Goal: Use online tool/utility: Utilize a website feature to perform a specific function

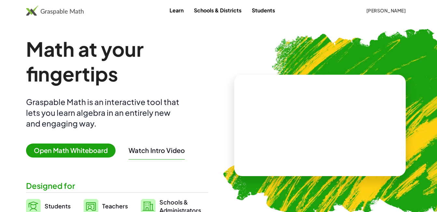
click at [57, 157] on div "Math at your fingertips Graspable Math is an interactive tool that lets you lea…" at bounding box center [117, 125] width 182 height 178
click at [58, 155] on span "Open Math Whiteboard" at bounding box center [71, 150] width 90 height 14
click at [61, 150] on span "Open Math Whiteboard" at bounding box center [71, 150] width 90 height 14
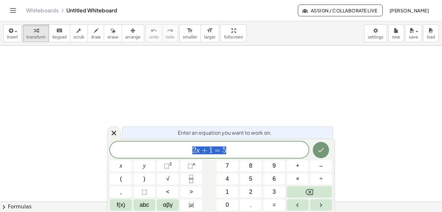
click at [114, 128] on div at bounding box center [114, 132] width 14 height 13
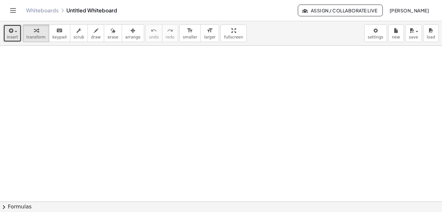
click at [13, 35] on span "insert" at bounding box center [12, 37] width 11 height 5
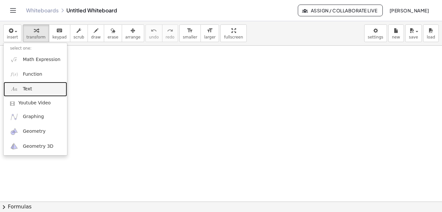
click at [37, 90] on link "Text" at bounding box center [36, 89] width 64 height 15
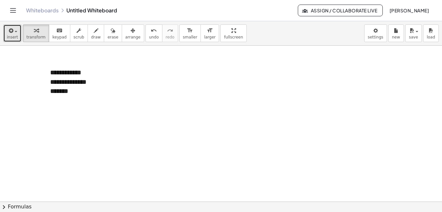
click at [19, 33] on button "insert" at bounding box center [12, 33] width 18 height 18
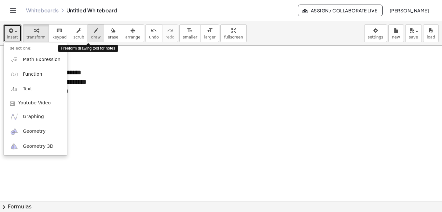
click at [91, 35] on span "draw" at bounding box center [96, 37] width 10 height 5
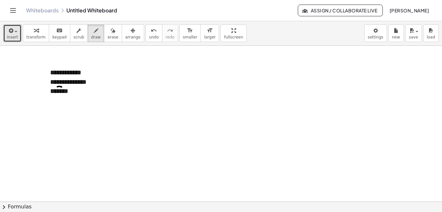
drag, startPoint x: 57, startPoint y: 87, endPoint x: 63, endPoint y: 87, distance: 5.2
click at [6, 25] on button "insert" at bounding box center [12, 33] width 18 height 18
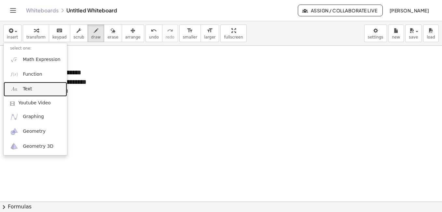
click at [45, 82] on link "Text" at bounding box center [36, 89] width 64 height 15
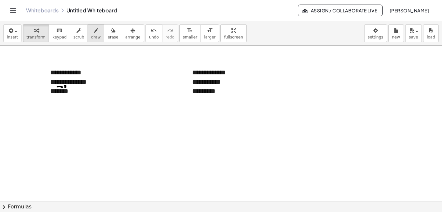
click at [91, 36] on span "draw" at bounding box center [96, 37] width 10 height 5
drag, startPoint x: 20, startPoint y: 173, endPoint x: 97, endPoint y: 172, distance: 77.5
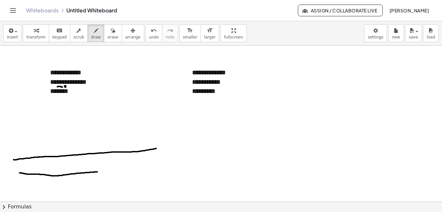
drag, startPoint x: 14, startPoint y: 160, endPoint x: 157, endPoint y: 148, distance: 144.1
drag, startPoint x: 29, startPoint y: 157, endPoint x: 28, endPoint y: 174, distance: 17.0
drag, startPoint x: 146, startPoint y: 113, endPoint x: 148, endPoint y: 120, distance: 7.3
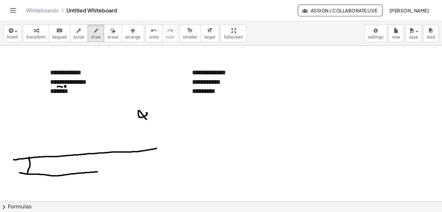
click at [149, 36] on span "undo" at bounding box center [154, 37] width 10 height 5
click at [146, 34] on button "undo undo" at bounding box center [154, 33] width 17 height 18
click at [146, 33] on button "undo undo" at bounding box center [154, 33] width 17 height 18
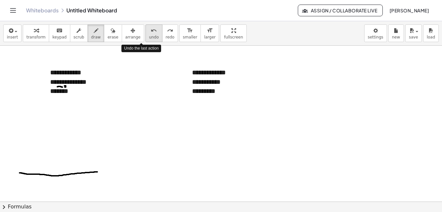
click at [146, 31] on button "undo undo" at bounding box center [154, 33] width 17 height 18
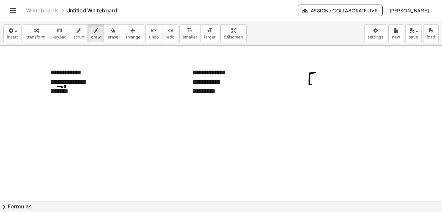
drag, startPoint x: 315, startPoint y: 72, endPoint x: 315, endPoint y: 85, distance: 12.4
drag, startPoint x: 322, startPoint y: 82, endPoint x: 323, endPoint y: 87, distance: 5.7
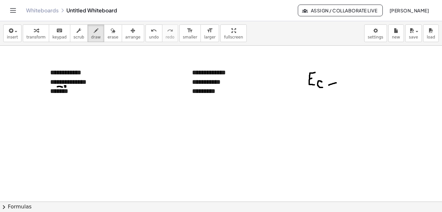
drag, startPoint x: 329, startPoint y: 85, endPoint x: 337, endPoint y: 83, distance: 8.8
click at [151, 29] on icon "undo" at bounding box center [154, 31] width 6 height 8
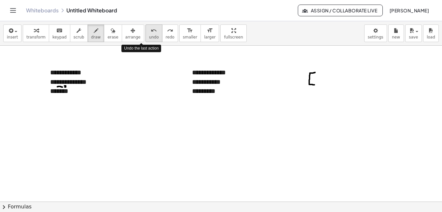
click at [151, 28] on icon "undo" at bounding box center [154, 31] width 6 height 8
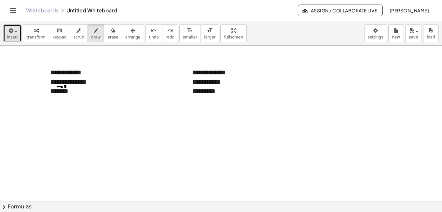
click at [10, 32] on icon "button" at bounding box center [10, 31] width 6 height 8
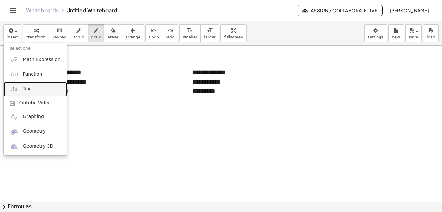
click at [31, 91] on link "Text" at bounding box center [36, 89] width 64 height 15
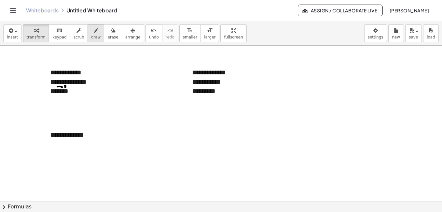
click at [88, 26] on button "draw" at bounding box center [96, 33] width 17 height 18
drag, startPoint x: 95, startPoint y: 126, endPoint x: 80, endPoint y: 150, distance: 27.8
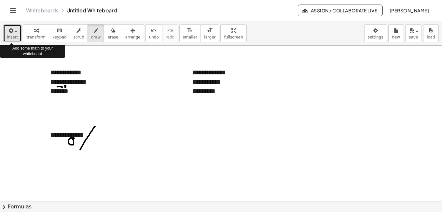
click at [12, 26] on button "insert" at bounding box center [12, 33] width 18 height 18
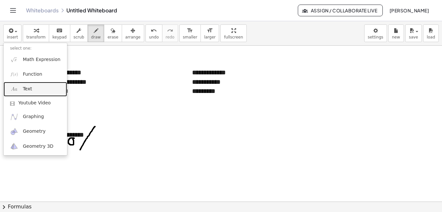
click at [30, 93] on link "Text" at bounding box center [36, 89] width 64 height 15
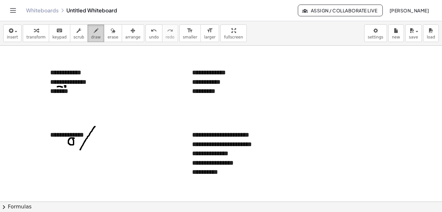
click at [94, 27] on icon "button" at bounding box center [96, 31] width 5 height 8
drag, startPoint x: 297, startPoint y: 72, endPoint x: 376, endPoint y: 38, distance: 86.1
click at [376, 38] on div "**********" at bounding box center [221, 116] width 442 height 191
click at [149, 38] on span "undo" at bounding box center [154, 37] width 10 height 5
drag, startPoint x: 117, startPoint y: 79, endPoint x: 139, endPoint y: 64, distance: 26.1
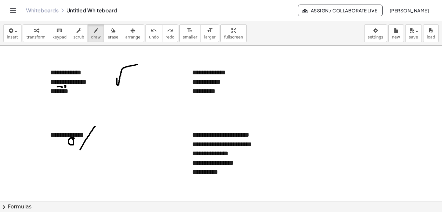
drag, startPoint x: 130, startPoint y: 74, endPoint x: 122, endPoint y: 84, distance: 12.5
drag, startPoint x: 136, startPoint y: 76, endPoint x: 136, endPoint y: 86, distance: 9.5
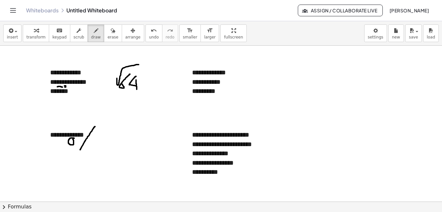
drag, startPoint x: 136, startPoint y: 80, endPoint x: 137, endPoint y: 90, distance: 10.4
drag, startPoint x: 173, startPoint y: 113, endPoint x: 180, endPoint y: 113, distance: 7.8
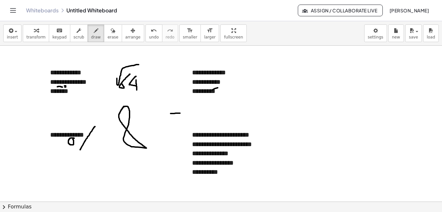
drag, startPoint x: 219, startPoint y: 87, endPoint x: 207, endPoint y: 79, distance: 13.9
drag, startPoint x: 110, startPoint y: 137, endPoint x: 117, endPoint y: 152, distance: 16.2
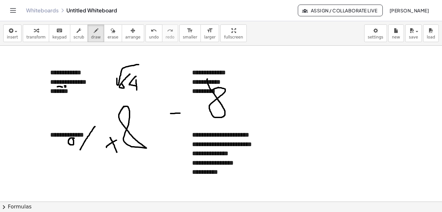
drag, startPoint x: 107, startPoint y: 147, endPoint x: 119, endPoint y: 139, distance: 15.0
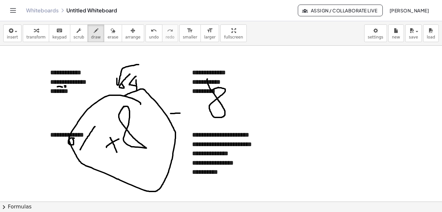
drag, startPoint x: 141, startPoint y: 104, endPoint x: 116, endPoint y: 100, distance: 24.7
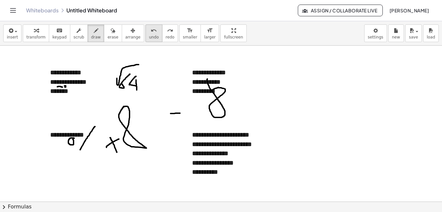
click at [146, 28] on button "undo undo" at bounding box center [154, 33] width 17 height 18
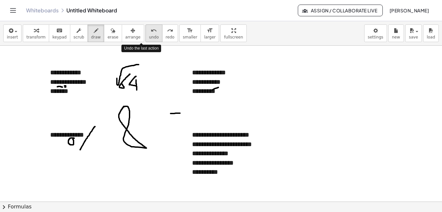
click at [146, 28] on button "undo undo" at bounding box center [154, 33] width 17 height 18
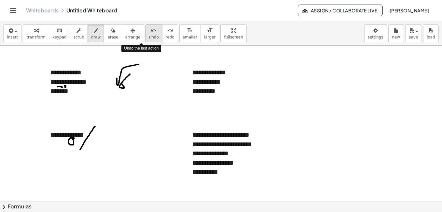
click at [146, 28] on button "undo undo" at bounding box center [154, 33] width 17 height 18
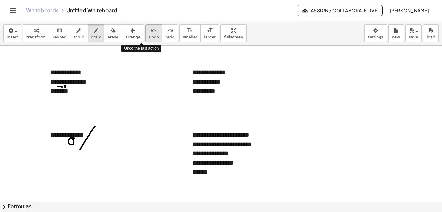
click at [146, 28] on button "undo undo" at bounding box center [154, 33] width 17 height 18
click at [167, 28] on icon "redo" at bounding box center [170, 31] width 6 height 8
click at [166, 28] on div "redo" at bounding box center [170, 30] width 9 height 8
click at [162, 28] on button "redo redo" at bounding box center [170, 33] width 16 height 18
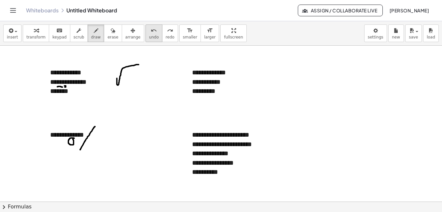
click at [146, 34] on button "undo undo" at bounding box center [154, 33] width 17 height 18
drag, startPoint x: 330, startPoint y: 64, endPoint x: 327, endPoint y: 65, distance: 3.6
click at [148, 32] on button "undo undo" at bounding box center [154, 33] width 17 height 18
drag, startPoint x: 217, startPoint y: 65, endPoint x: 208, endPoint y: 78, distance: 15.4
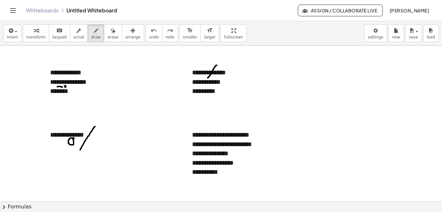
drag, startPoint x: 213, startPoint y: 96, endPoint x: 212, endPoint y: 103, distance: 7.0
drag, startPoint x: 218, startPoint y: 96, endPoint x: 215, endPoint y: 104, distance: 7.7
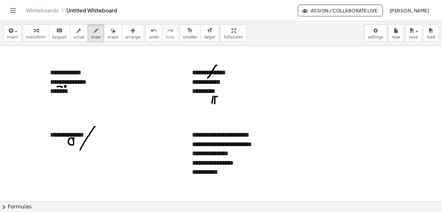
drag, startPoint x: 263, startPoint y: 69, endPoint x: 280, endPoint y: 51, distance: 25.1
drag, startPoint x: 250, startPoint y: 77, endPoint x: 333, endPoint y: 78, distance: 83.1
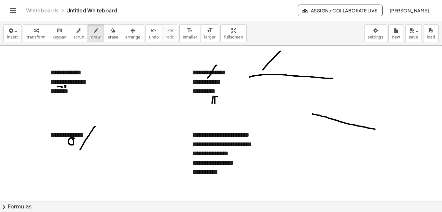
drag, startPoint x: 313, startPoint y: 114, endPoint x: 376, endPoint y: 129, distance: 64.7
click at [146, 36] on button "undo undo" at bounding box center [154, 33] width 17 height 18
drag, startPoint x: 315, startPoint y: 117, endPoint x: 362, endPoint y: 120, distance: 46.3
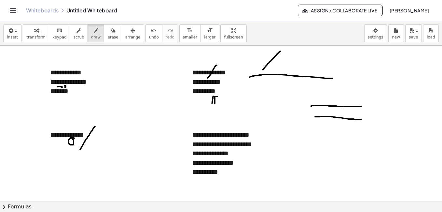
drag, startPoint x: 311, startPoint y: 107, endPoint x: 365, endPoint y: 107, distance: 53.4
drag, startPoint x: 264, startPoint y: 70, endPoint x: 265, endPoint y: 64, distance: 6.6
click at [149, 37] on span "undo" at bounding box center [154, 37] width 10 height 5
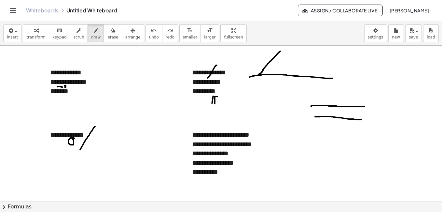
drag, startPoint x: 258, startPoint y: 76, endPoint x: 264, endPoint y: 69, distance: 8.5
drag, startPoint x: 324, startPoint y: 106, endPoint x: 321, endPoint y: 126, distance: 20.8
click at [151, 30] on icon "undo" at bounding box center [154, 31] width 6 height 8
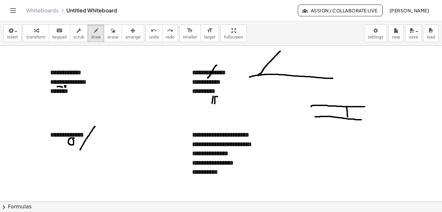
drag, startPoint x: 347, startPoint y: 106, endPoint x: 348, endPoint y: 118, distance: 12.1
drag, startPoint x: 280, startPoint y: 52, endPoint x: 274, endPoint y: 73, distance: 21.9
drag, startPoint x: 266, startPoint y: 67, endPoint x: 265, endPoint y: 73, distance: 6.6
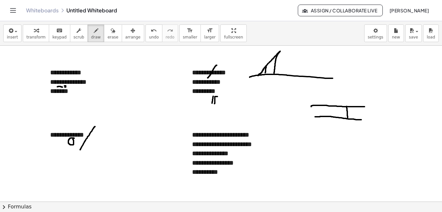
drag, startPoint x: 336, startPoint y: 106, endPoint x: 337, endPoint y: 117, distance: 10.8
drag, startPoint x: 229, startPoint y: 93, endPoint x: 233, endPoint y: 93, distance: 3.9
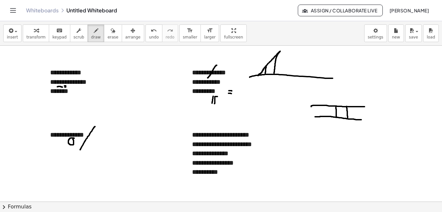
drag, startPoint x: 250, startPoint y: 90, endPoint x: 250, endPoint y: 98, distance: 7.5
drag, startPoint x: 32, startPoint y: 113, endPoint x: 39, endPoint y: 114, distance: 7.9
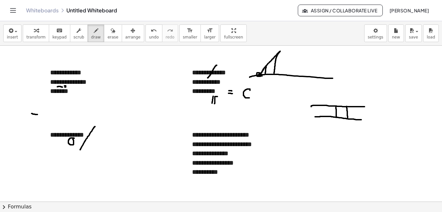
drag, startPoint x: 272, startPoint y: 111, endPoint x: 291, endPoint y: 110, distance: 18.9
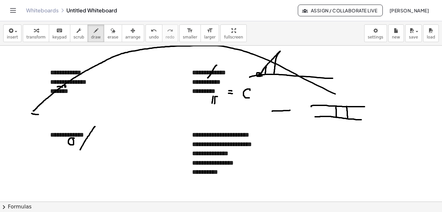
drag, startPoint x: 33, startPoint y: 111, endPoint x: 357, endPoint y: 105, distance: 323.8
click at [146, 35] on button "undo undo" at bounding box center [154, 33] width 17 height 18
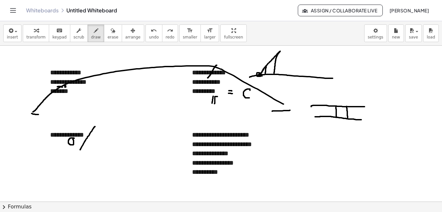
drag, startPoint x: 33, startPoint y: 112, endPoint x: 297, endPoint y: 110, distance: 264.1
drag, startPoint x: 205, startPoint y: 57, endPoint x: 201, endPoint y: 59, distance: 4.5
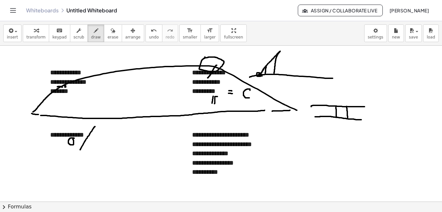
drag, startPoint x: 41, startPoint y: 115, endPoint x: 267, endPoint y: 110, distance: 226.1
drag, startPoint x: 8, startPoint y: 105, endPoint x: 7, endPoint y: 112, distance: 7.6
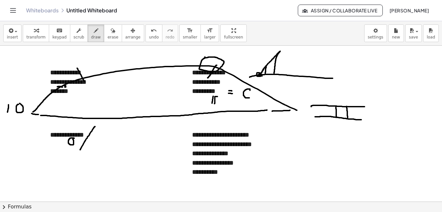
drag, startPoint x: 77, startPoint y: 68, endPoint x: 86, endPoint y: 83, distance: 16.9
drag, startPoint x: 69, startPoint y: 51, endPoint x: 70, endPoint y: 67, distance: 15.6
drag, startPoint x: 153, startPoint y: 63, endPoint x: 157, endPoint y: 75, distance: 12.7
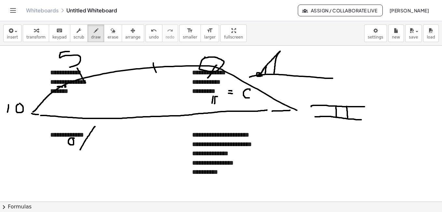
drag, startPoint x: 150, startPoint y: 50, endPoint x: 158, endPoint y: 54, distance: 8.2
drag, startPoint x: 251, startPoint y: 82, endPoint x: 250, endPoint y: 93, distance: 11.4
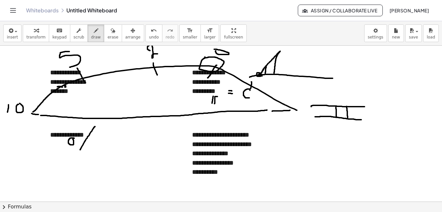
drag, startPoint x: 249, startPoint y: 64, endPoint x: 253, endPoint y: 75, distance: 11.1
drag, startPoint x: 294, startPoint y: 99, endPoint x: 292, endPoint y: 113, distance: 14.3
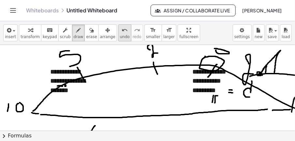
click at [120, 37] on span "undo" at bounding box center [125, 37] width 10 height 5
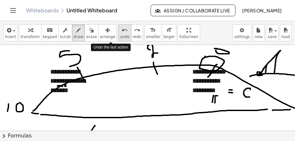
click at [120, 37] on span "undo" at bounding box center [125, 37] width 10 height 5
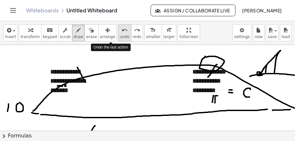
click at [118, 36] on button "undo undo" at bounding box center [124, 32] width 13 height 17
click at [118, 35] on button "undo undo" at bounding box center [124, 32] width 13 height 17
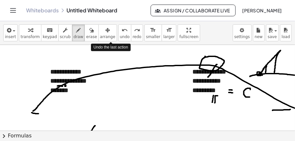
click at [104, 35] on div "insert select one: Math Expression Function Text Youtube Video Graphing Geometr…" at bounding box center [147, 33] width 295 height 24
click at [104, 34] on div "insert select one: Math Expression Function Text Youtube Video Graphing Geometr…" at bounding box center [147, 33] width 295 height 24
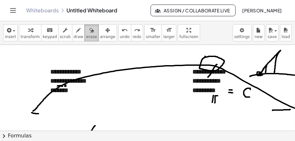
click at [89, 34] on icon "button" at bounding box center [91, 30] width 5 height 8
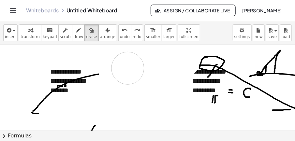
drag, startPoint x: 132, startPoint y: 58, endPoint x: 129, endPoint y: 67, distance: 9.8
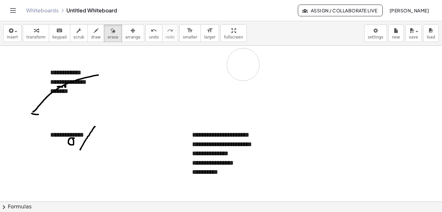
drag, startPoint x: 360, startPoint y: 105, endPoint x: 244, endPoint y: 64, distance: 122.7
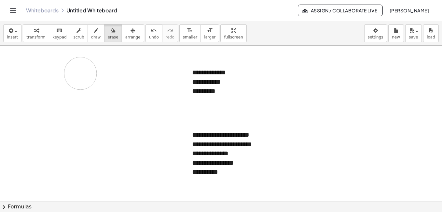
drag, startPoint x: 50, startPoint y: 67, endPoint x: 122, endPoint y: 76, distance: 72.1
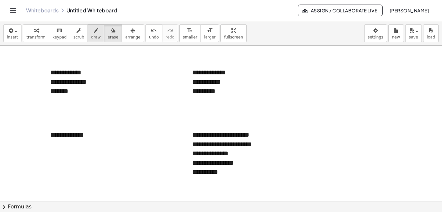
click at [91, 38] on span "draw" at bounding box center [96, 37] width 10 height 5
drag, startPoint x: 269, startPoint y: 66, endPoint x: 288, endPoint y: 61, distance: 20.1
drag, startPoint x: 292, startPoint y: 69, endPoint x: 298, endPoint y: 68, distance: 5.6
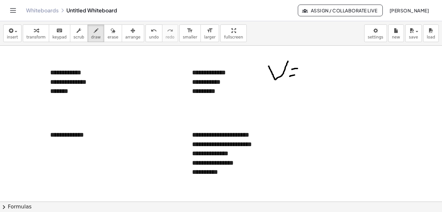
drag, startPoint x: 290, startPoint y: 76, endPoint x: 297, endPoint y: 75, distance: 7.0
drag, startPoint x: 327, startPoint y: 67, endPoint x: 313, endPoint y: 62, distance: 14.8
click at [9, 31] on icon "button" at bounding box center [10, 31] width 6 height 8
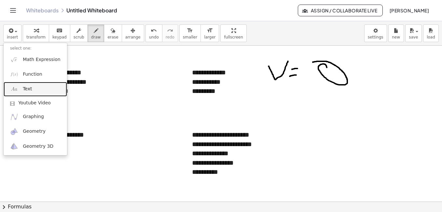
click at [26, 86] on link "Text" at bounding box center [36, 89] width 64 height 15
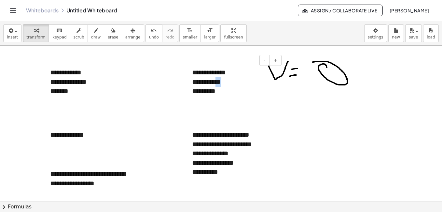
drag, startPoint x: 229, startPoint y: 83, endPoint x: 222, endPoint y: 83, distance: 7.2
click at [222, 83] on div "**********" at bounding box center [234, 81] width 85 height 9
click at [108, 183] on div "**********" at bounding box center [93, 179] width 98 height 32
click at [21, 35] on div "insert select one: Math Expression Function Text Youtube Video Graphing Geometr…" at bounding box center [221, 33] width 442 height 24
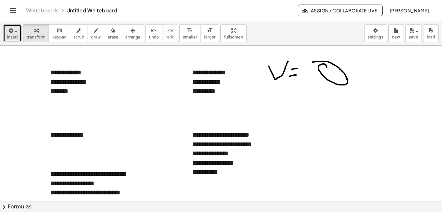
click at [17, 35] on button "insert" at bounding box center [12, 33] width 18 height 18
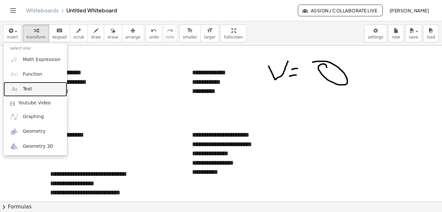
click at [23, 91] on span "Text" at bounding box center [27, 89] width 9 height 7
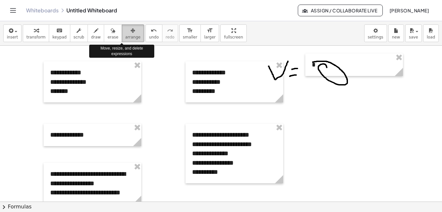
click at [122, 34] on button "arrange" at bounding box center [133, 33] width 22 height 18
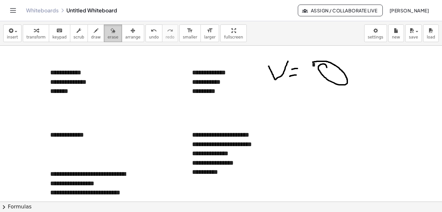
click at [110, 33] on button "erase" at bounding box center [113, 33] width 18 height 18
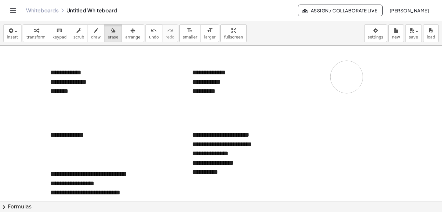
drag, startPoint x: 277, startPoint y: 73, endPoint x: 321, endPoint y: 67, distance: 45.3
click at [0, 33] on html "**********" at bounding box center [221, 106] width 442 height 212
click at [4, 32] on div "insert select one: Math Expression Function Text Youtube Video Graphing Geometr…" at bounding box center [221, 33] width 442 height 24
click at [7, 32] on button "insert" at bounding box center [12, 33] width 18 height 18
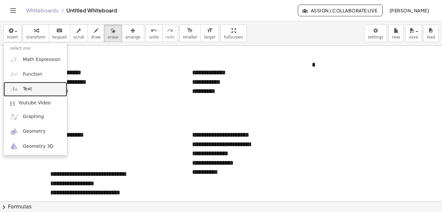
click at [24, 86] on link "Text" at bounding box center [36, 89] width 64 height 15
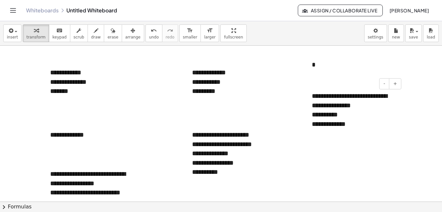
click at [316, 126] on div "**********" at bounding box center [354, 123] width 85 height 9
click at [366, 124] on div "**********" at bounding box center [354, 123] width 85 height 9
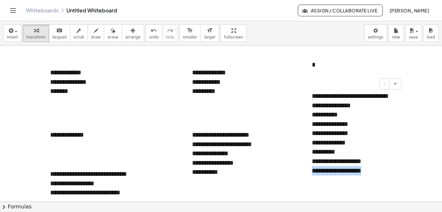
drag, startPoint x: 376, startPoint y: 173, endPoint x: 310, endPoint y: 173, distance: 65.8
click at [310, 173] on div "**********" at bounding box center [355, 133] width 98 height 97
click at [373, 161] on div "**********" at bounding box center [354, 160] width 85 height 9
click at [372, 172] on div "**********" at bounding box center [354, 170] width 85 height 9
click at [380, 161] on div "**********" at bounding box center [354, 160] width 85 height 9
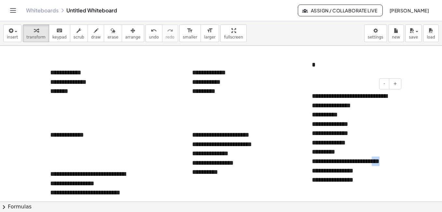
drag, startPoint x: 381, startPoint y: 161, endPoint x: 372, endPoint y: 162, distance: 8.9
click at [372, 162] on div "**********" at bounding box center [354, 160] width 85 height 9
click at [362, 179] on div "**********" at bounding box center [354, 179] width 85 height 9
click at [93, 36] on button "draw" at bounding box center [96, 33] width 17 height 18
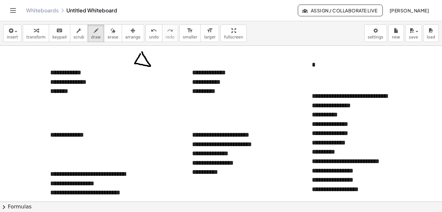
drag, startPoint x: 140, startPoint y: 54, endPoint x: 142, endPoint y: 51, distance: 3.6
drag, startPoint x: 155, startPoint y: 54, endPoint x: 168, endPoint y: 53, distance: 13.1
drag, startPoint x: 175, startPoint y: 55, endPoint x: 180, endPoint y: 56, distance: 5.9
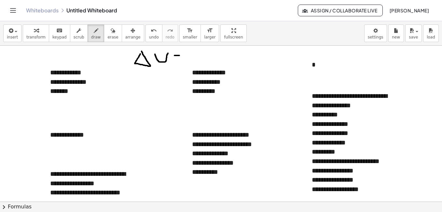
drag, startPoint x: 174, startPoint y: 60, endPoint x: 180, endPoint y: 61, distance: 5.6
drag, startPoint x: 188, startPoint y: 58, endPoint x: 192, endPoint y: 58, distance: 4.2
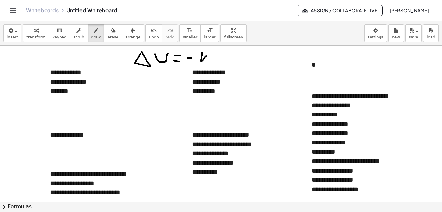
drag, startPoint x: 202, startPoint y: 52, endPoint x: 206, endPoint y: 56, distance: 6.0
click at [146, 25] on button "undo undo" at bounding box center [154, 33] width 17 height 18
drag, startPoint x: 202, startPoint y: 52, endPoint x: 205, endPoint y: 57, distance: 5.9
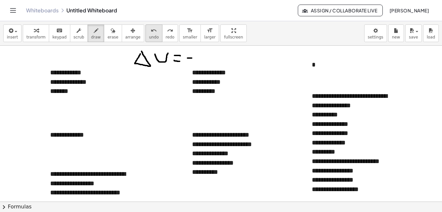
click at [149, 31] on div "undo" at bounding box center [154, 30] width 10 height 8
drag, startPoint x: 217, startPoint y: 50, endPoint x: 213, endPoint y: 63, distance: 12.8
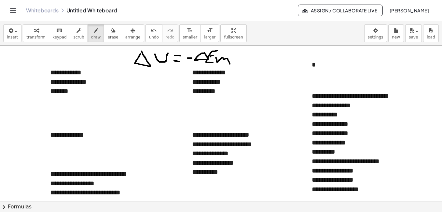
drag, startPoint x: 216, startPoint y: 58, endPoint x: 231, endPoint y: 65, distance: 16.3
click at [1, 38] on div "insert select one: Math Expression Function Text Youtube Video Graphing Geometr…" at bounding box center [221, 33] width 442 height 24
click at [2, 34] on div "insert select one: Math Expression Function Text Youtube Video Graphing Geometr…" at bounding box center [221, 33] width 442 height 24
click at [15, 34] on div "button" at bounding box center [12, 30] width 11 height 8
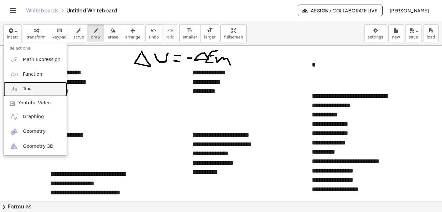
click at [23, 87] on span "Text" at bounding box center [27, 89] width 9 height 7
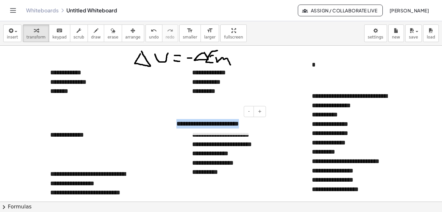
drag, startPoint x: 257, startPoint y: 126, endPoint x: 175, endPoint y: 130, distance: 82.1
click at [175, 130] on div "**********" at bounding box center [219, 123] width 98 height 22
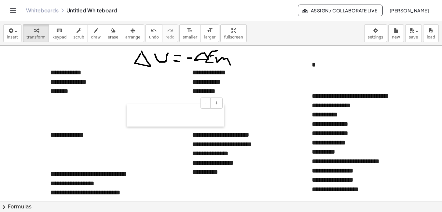
drag, startPoint x: 174, startPoint y: 129, endPoint x: 131, endPoint y: 121, distance: 44.1
click at [131, 121] on div at bounding box center [130, 115] width 7 height 22
click at [185, 115] on div "**********" at bounding box center [176, 115] width 98 height 22
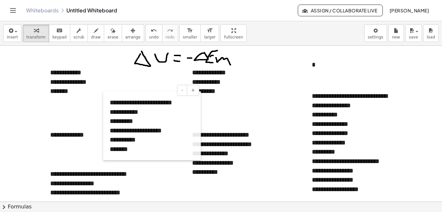
drag, startPoint x: 128, startPoint y: 137, endPoint x: 104, endPoint y: 124, distance: 27.7
click at [104, 124] on div at bounding box center [106, 125] width 7 height 69
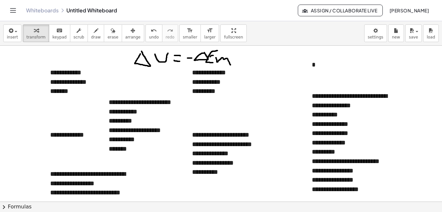
click at [91, 39] on span "draw" at bounding box center [96, 37] width 10 height 5
drag, startPoint x: 275, startPoint y: 59, endPoint x: 271, endPoint y: 59, distance: 4.6
drag, startPoint x: 292, startPoint y: 60, endPoint x: 295, endPoint y: 71, distance: 11.5
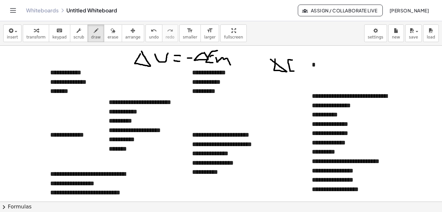
drag, startPoint x: 298, startPoint y: 69, endPoint x: 312, endPoint y: 68, distance: 14.0
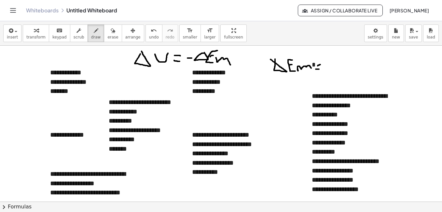
drag, startPoint x: 318, startPoint y: 66, endPoint x: 321, endPoint y: 64, distance: 3.5
drag, startPoint x: 327, startPoint y: 60, endPoint x: 349, endPoint y: 58, distance: 21.7
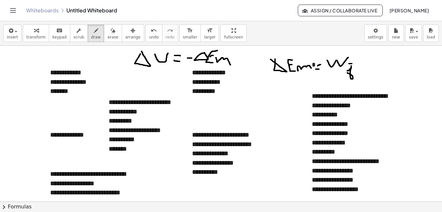
drag, startPoint x: 349, startPoint y: 64, endPoint x: 354, endPoint y: 64, distance: 4.6
drag, startPoint x: 355, startPoint y: 59, endPoint x: 359, endPoint y: 67, distance: 8.8
click at [4, 39] on button "insert" at bounding box center [12, 33] width 18 height 18
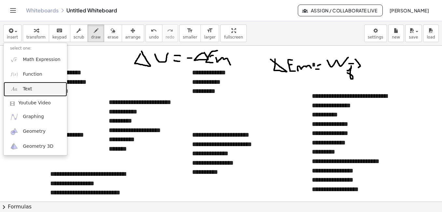
click at [27, 92] on link "Text" at bounding box center [36, 89] width 64 height 15
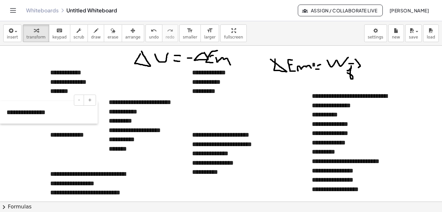
drag, startPoint x: 172, startPoint y: 121, endPoint x: 2, endPoint y: 109, distance: 170.4
click at [2, 109] on div at bounding box center [3, 112] width 7 height 22
drag, startPoint x: 45, startPoint y: 123, endPoint x: 0, endPoint y: 134, distance: 46.6
click at [0, 134] on html "**********" at bounding box center [221, 106] width 442 height 212
click at [313, 183] on div "**********" at bounding box center [354, 179] width 85 height 9
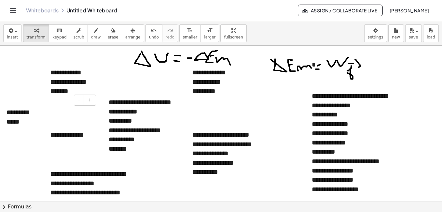
click at [33, 130] on div "********* *****" at bounding box center [49, 117] width 98 height 32
click at [31, 112] on div "**********" at bounding box center [49, 121] width 98 height 41
click at [36, 121] on div "**********" at bounding box center [49, 121] width 85 height 9
click at [8, 130] on div "**********" at bounding box center [49, 130] width 85 height 9
click at [7, 130] on div "**********" at bounding box center [49, 130] width 85 height 9
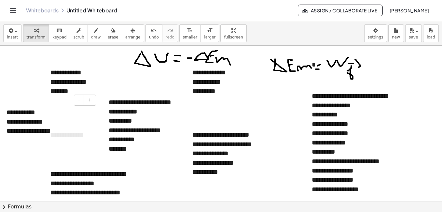
click at [55, 132] on div "**********" at bounding box center [49, 130] width 85 height 9
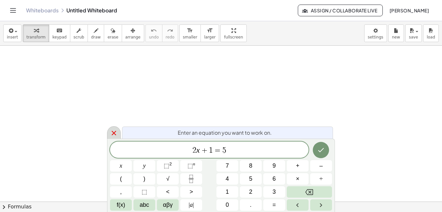
click at [117, 134] on icon at bounding box center [114, 133] width 8 height 8
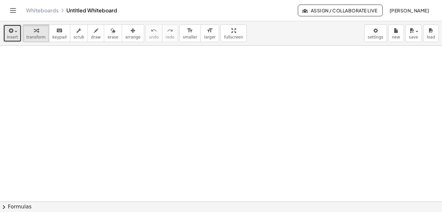
click at [10, 32] on icon "button" at bounding box center [10, 31] width 6 height 8
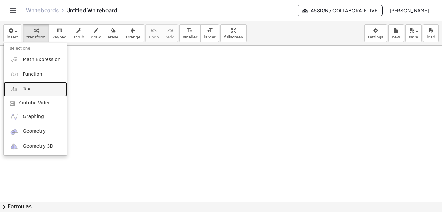
click at [26, 84] on link "Text" at bounding box center [36, 89] width 64 height 15
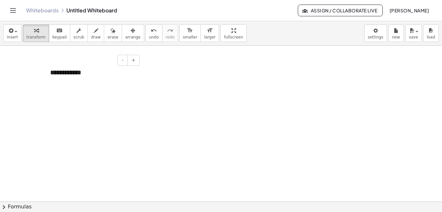
drag, startPoint x: 113, startPoint y: 76, endPoint x: 98, endPoint y: 76, distance: 14.7
click at [97, 76] on div "**********" at bounding box center [93, 72] width 98 height 22
click at [92, 80] on div "*********" at bounding box center [92, 81] width 85 height 9
